Goal: Check status

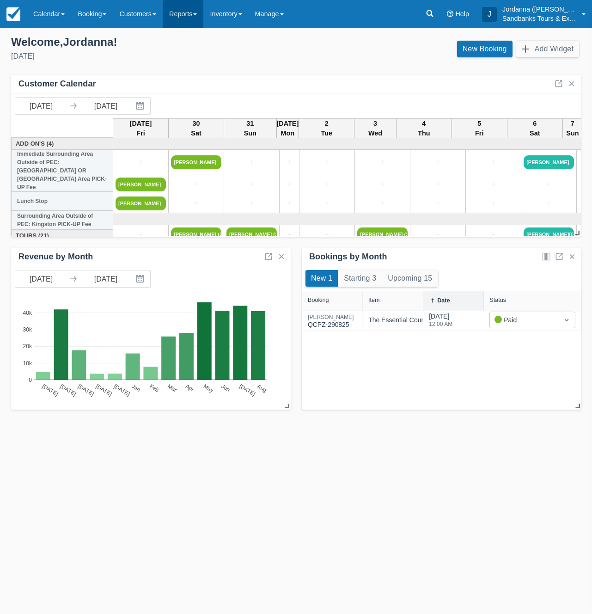
click at [195, 13] on link "Reports" at bounding box center [183, 14] width 41 height 28
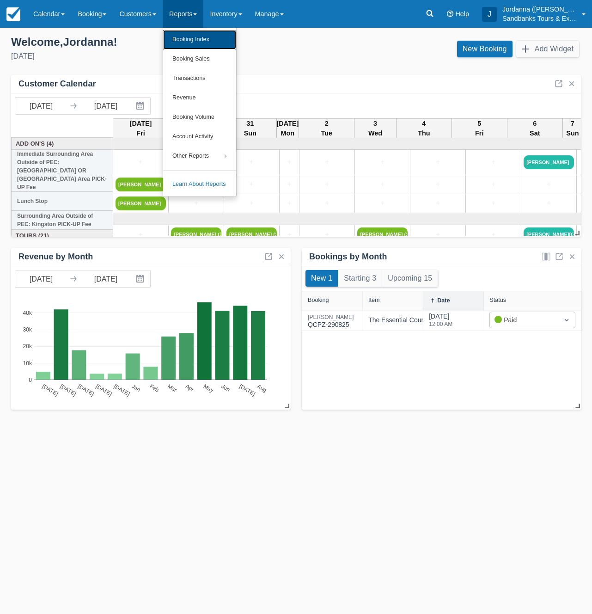
click at [193, 33] on link "Booking Index" at bounding box center [199, 39] width 73 height 19
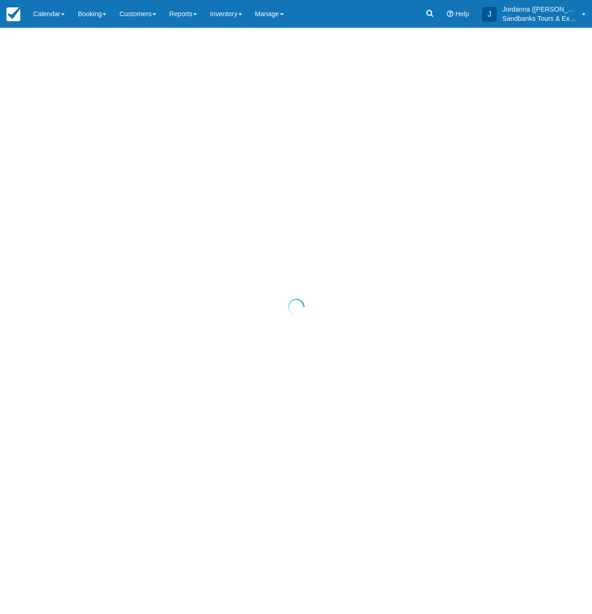
select select "25"
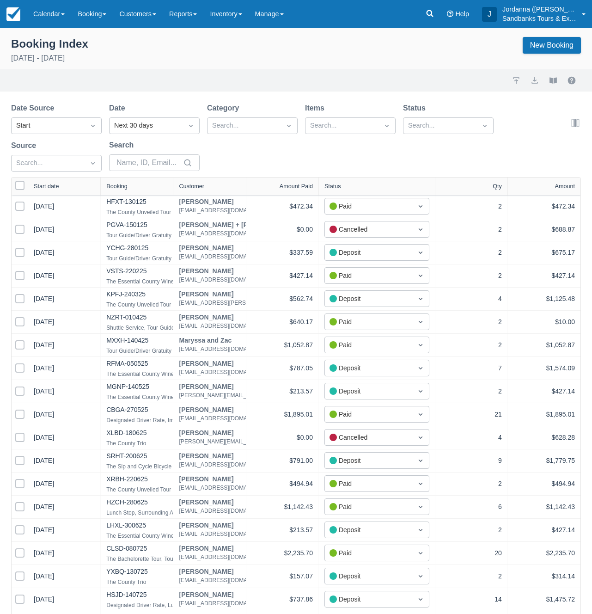
select select "25"
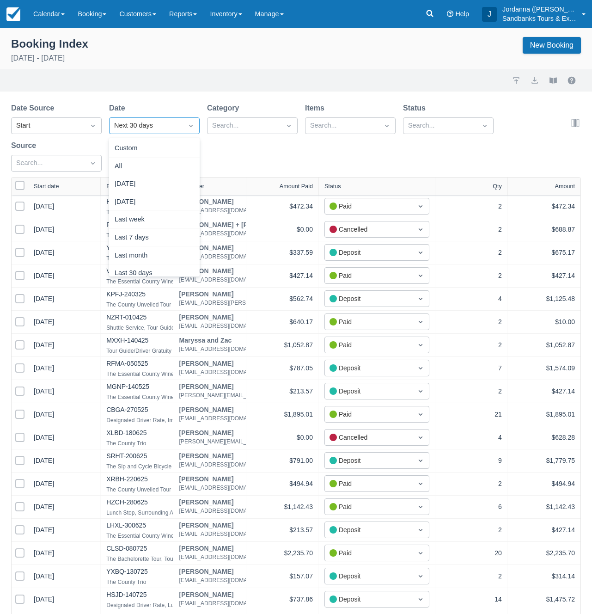
click at [142, 131] on div "Next 30 days" at bounding box center [146, 125] width 73 height 15
click at [134, 150] on div "Custom" at bounding box center [154, 149] width 91 height 18
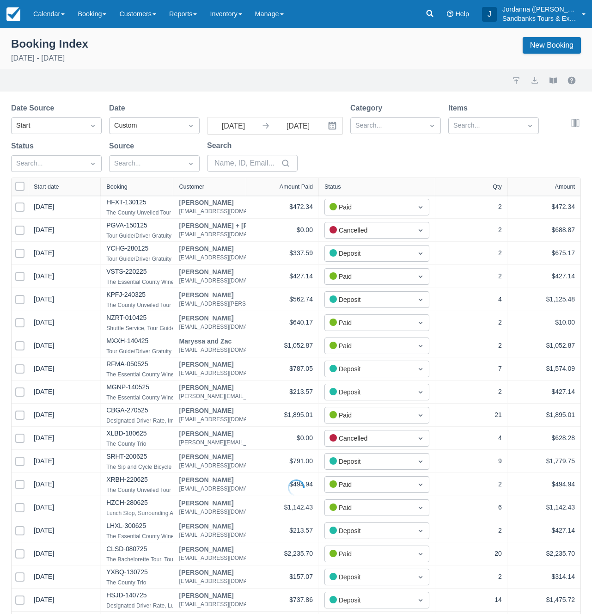
select select "25"
click at [248, 127] on input "[DATE]" at bounding box center [234, 125] width 52 height 17
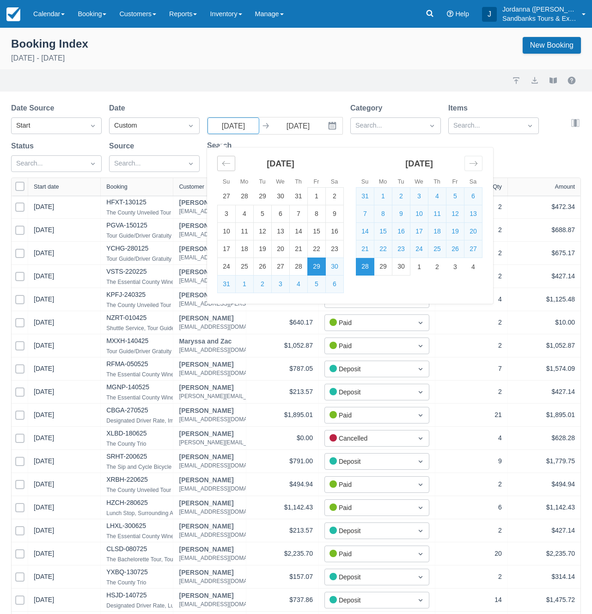
click at [232, 156] on div "Move backward to switch to the previous month." at bounding box center [226, 163] width 18 height 15
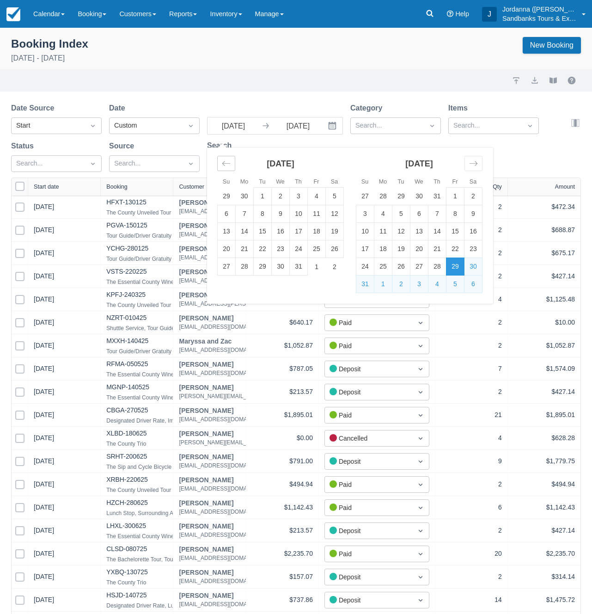
click at [232, 156] on div "Move backward to switch to the previous month." at bounding box center [226, 163] width 18 height 15
click at [365, 198] on td "1" at bounding box center [365, 197] width 18 height 18
type input "[DATE]"
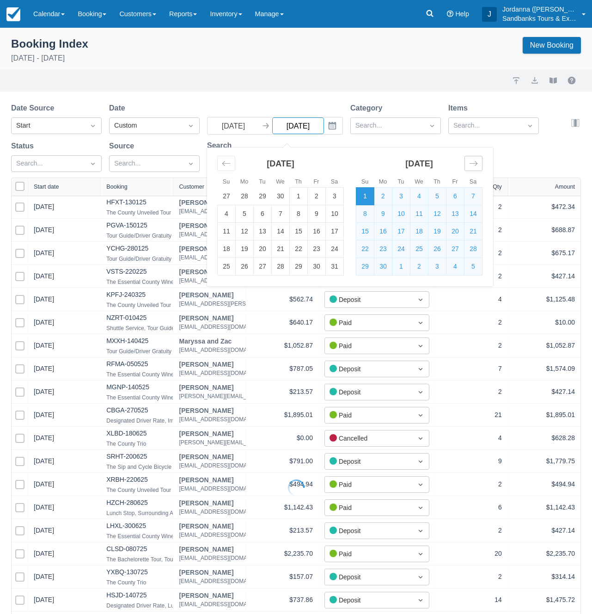
select select "25"
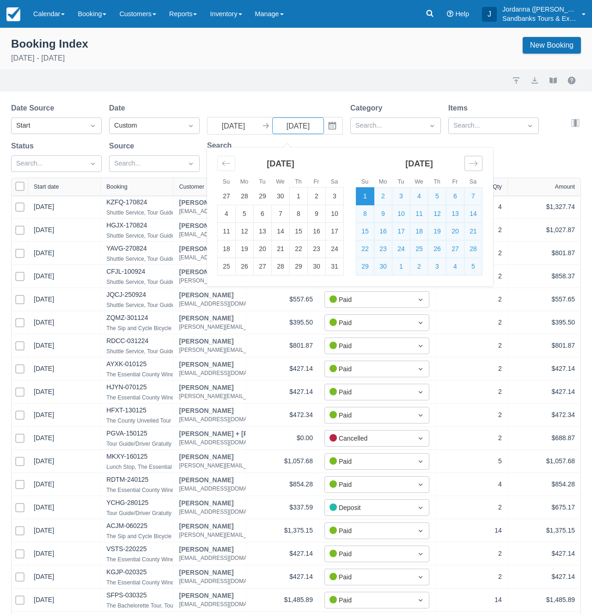
click at [477, 163] on icon "Move forward to switch to the next month." at bounding box center [473, 163] width 9 height 9
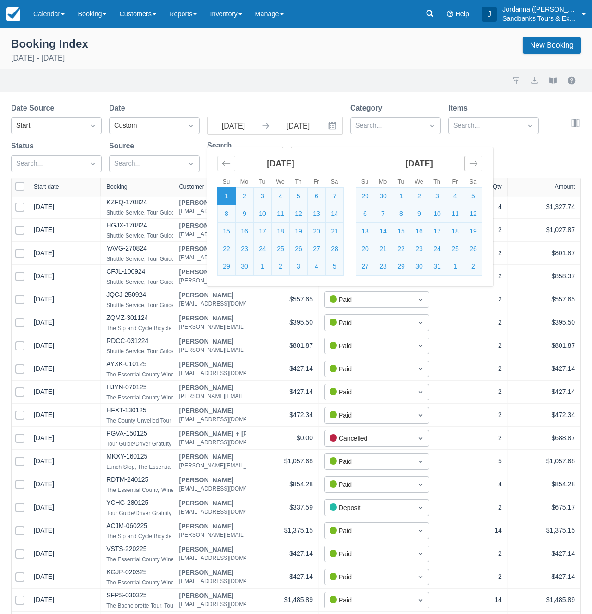
click at [477, 163] on icon "Move forward to switch to the next month." at bounding box center [473, 163] width 9 height 9
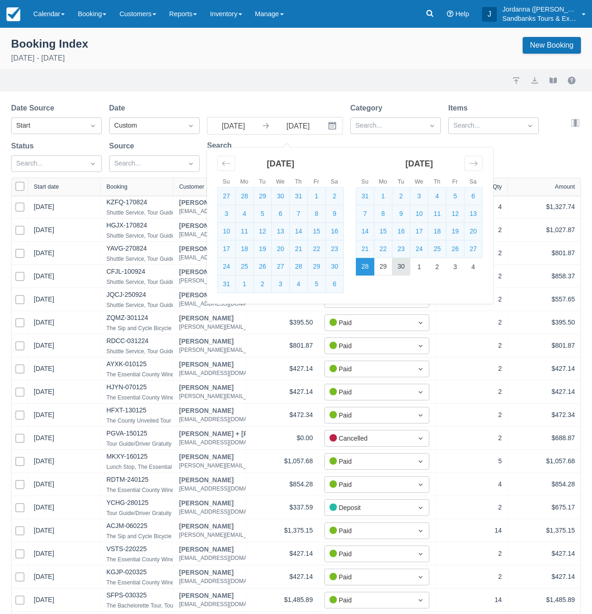
click at [403, 262] on td "30" at bounding box center [401, 267] width 18 height 18
type input "[DATE]"
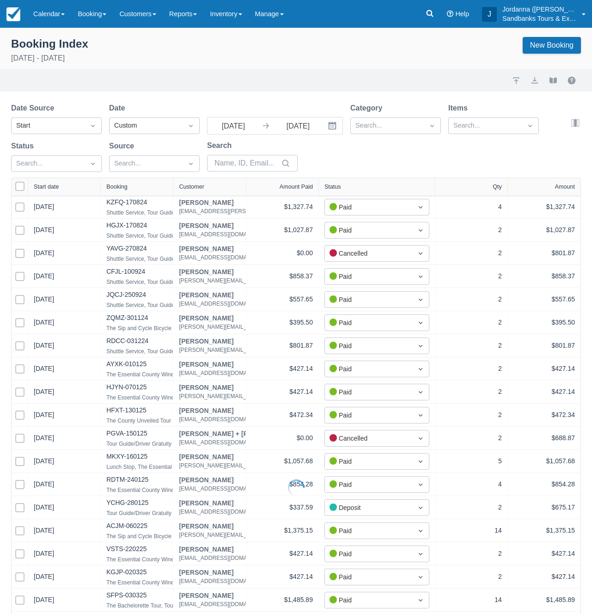
select select "25"
click at [53, 161] on div at bounding box center [48, 164] width 64 height 12
click at [37, 215] on div at bounding box center [56, 211] width 79 height 12
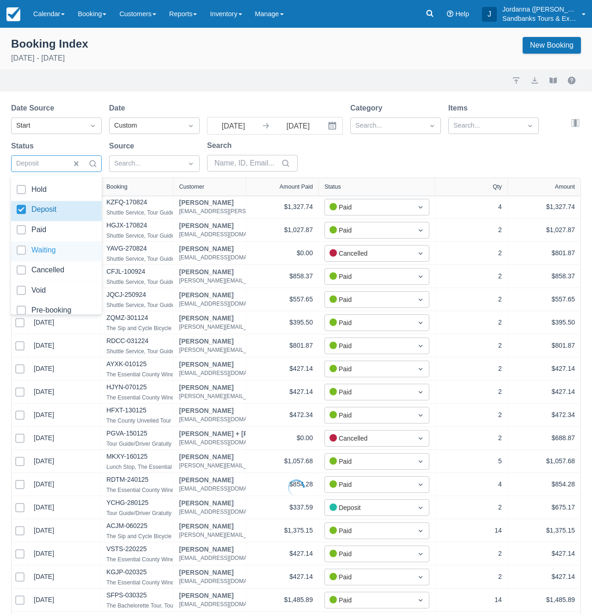
select select "25"
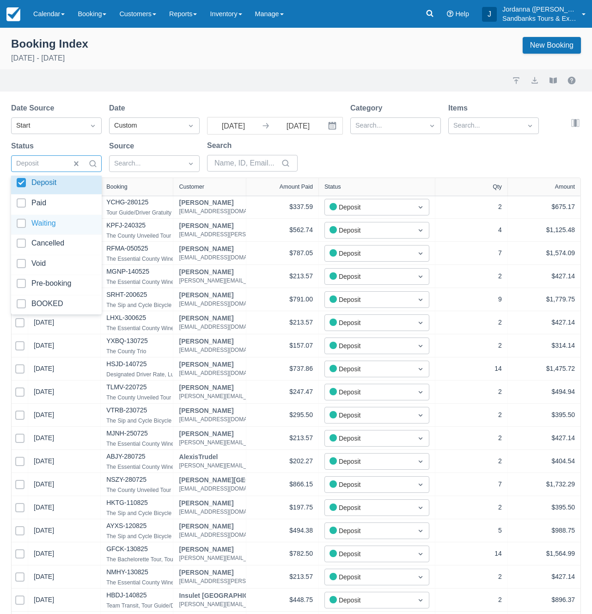
scroll to position [55, 0]
click at [40, 195] on div at bounding box center [56, 192] width 79 height 12
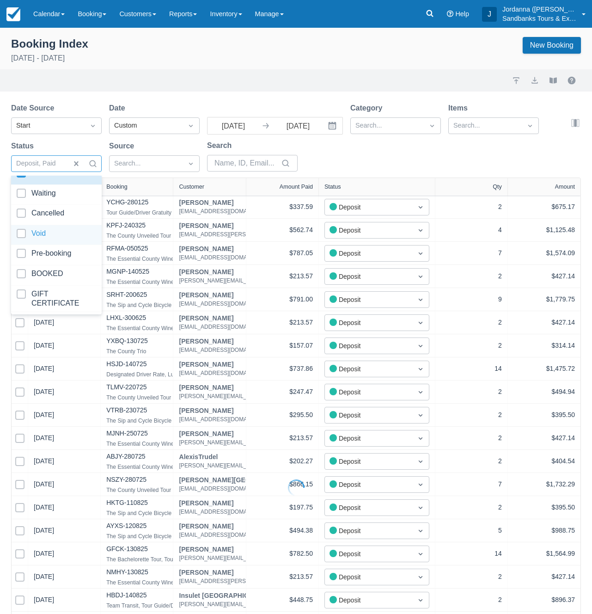
select select "25"
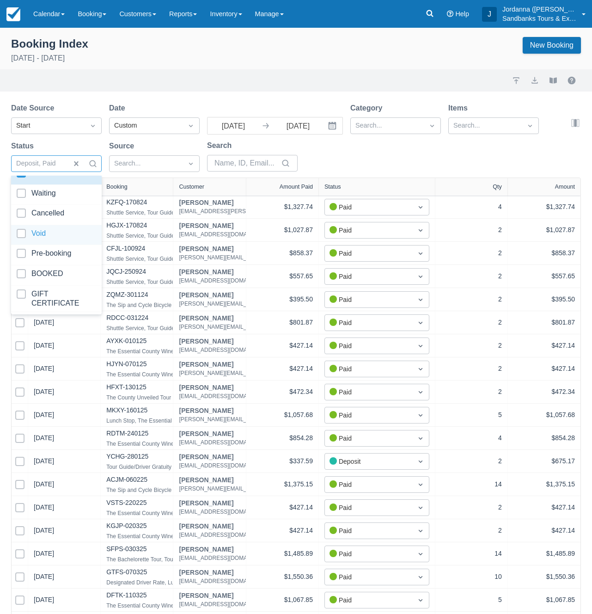
scroll to position [82, 0]
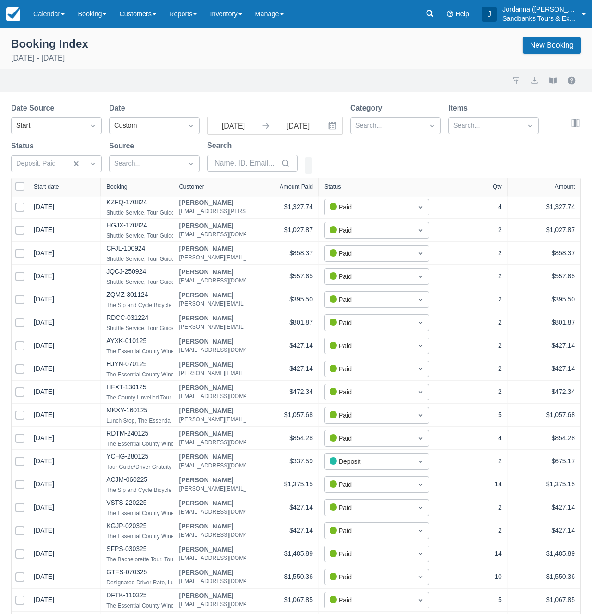
click at [308, 162] on button "button" at bounding box center [308, 165] width 7 height 17
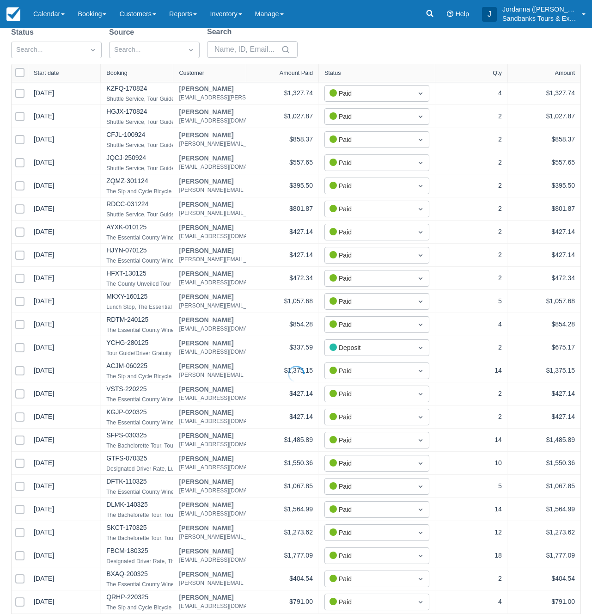
select select "25"
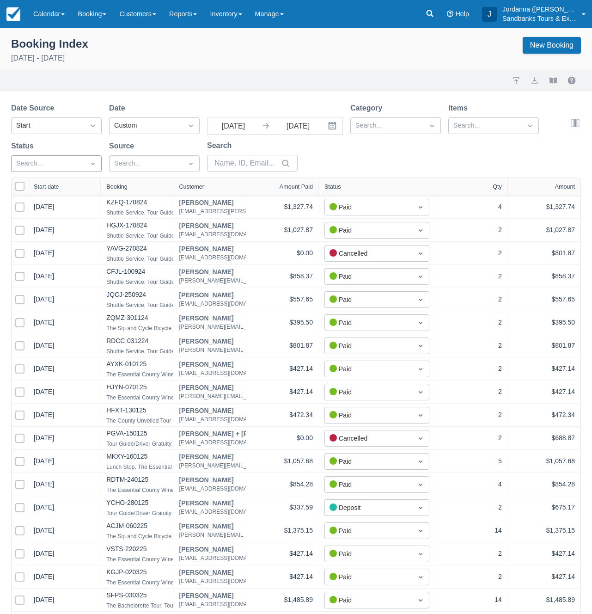
click at [74, 164] on div at bounding box center [48, 164] width 64 height 12
click at [35, 242] on div at bounding box center [56, 248] width 79 height 12
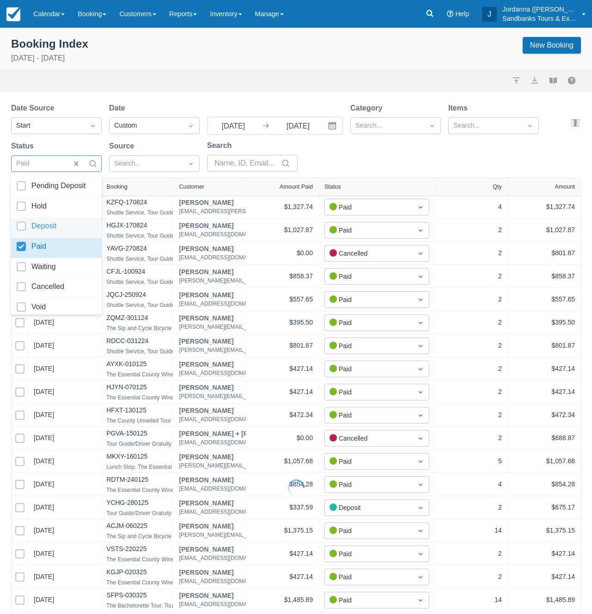
select select "25"
click at [34, 230] on div at bounding box center [56, 227] width 79 height 12
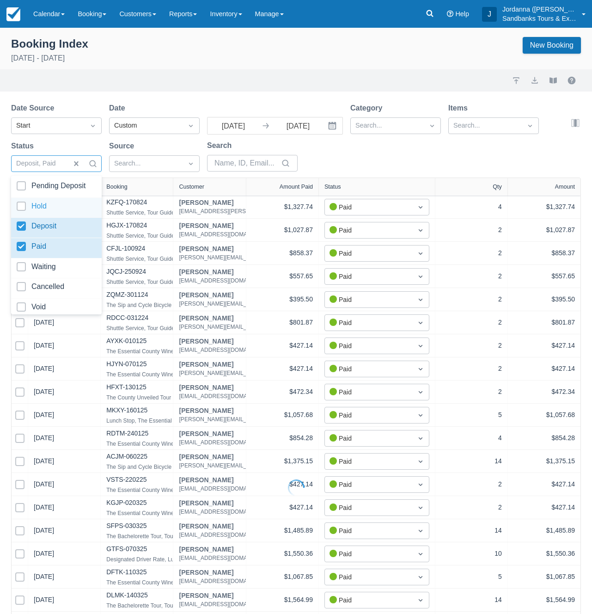
select select "25"
click at [343, 152] on div "Date Source Start Date Custom [DATE] Navigate forward to interact with the cale…" at bounding box center [290, 140] width 559 height 75
